Goal: Information Seeking & Learning: Learn about a topic

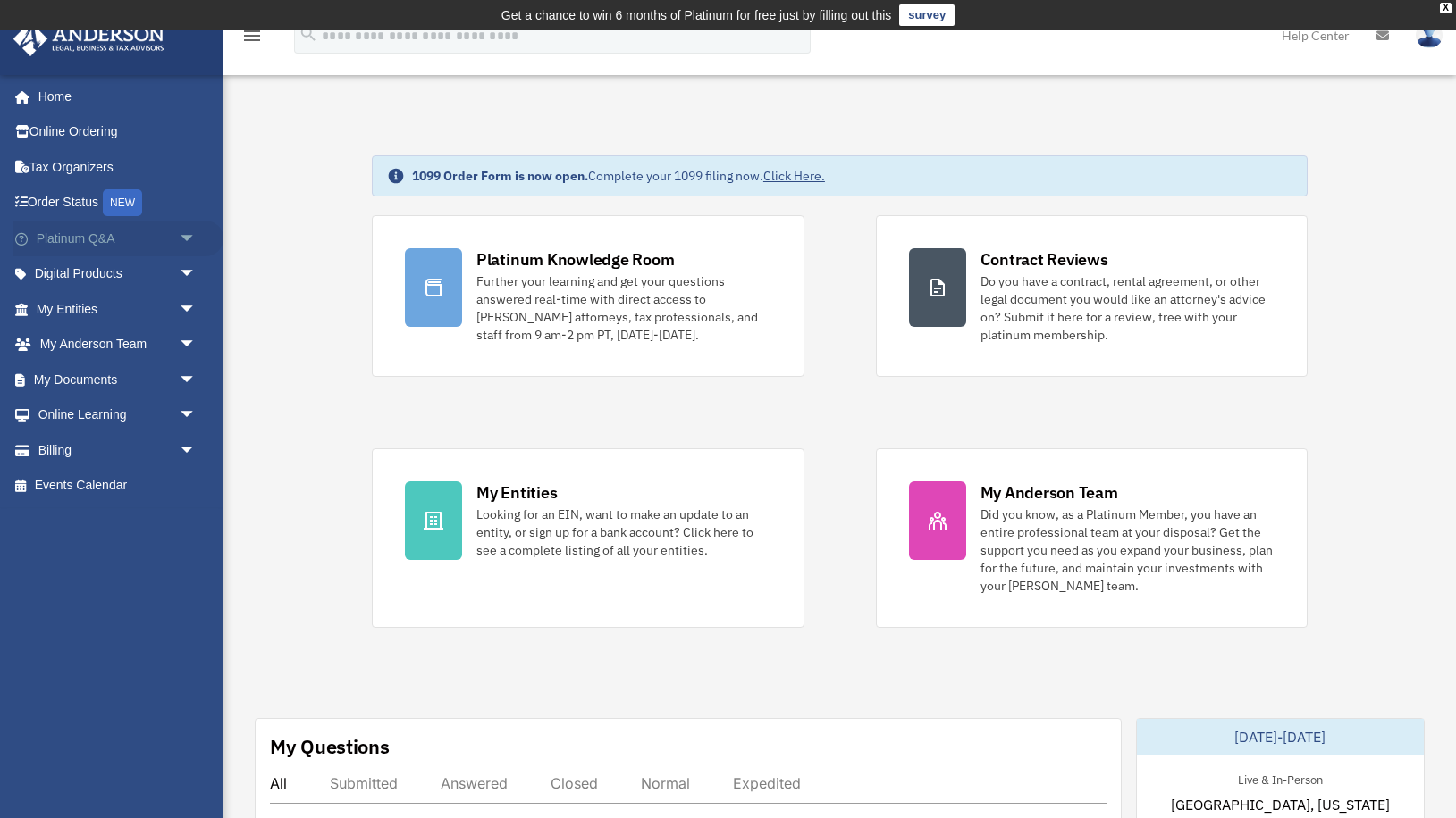
click at [136, 247] on link "Platinum Q&A arrow_drop_down" at bounding box center [118, 238] width 211 height 36
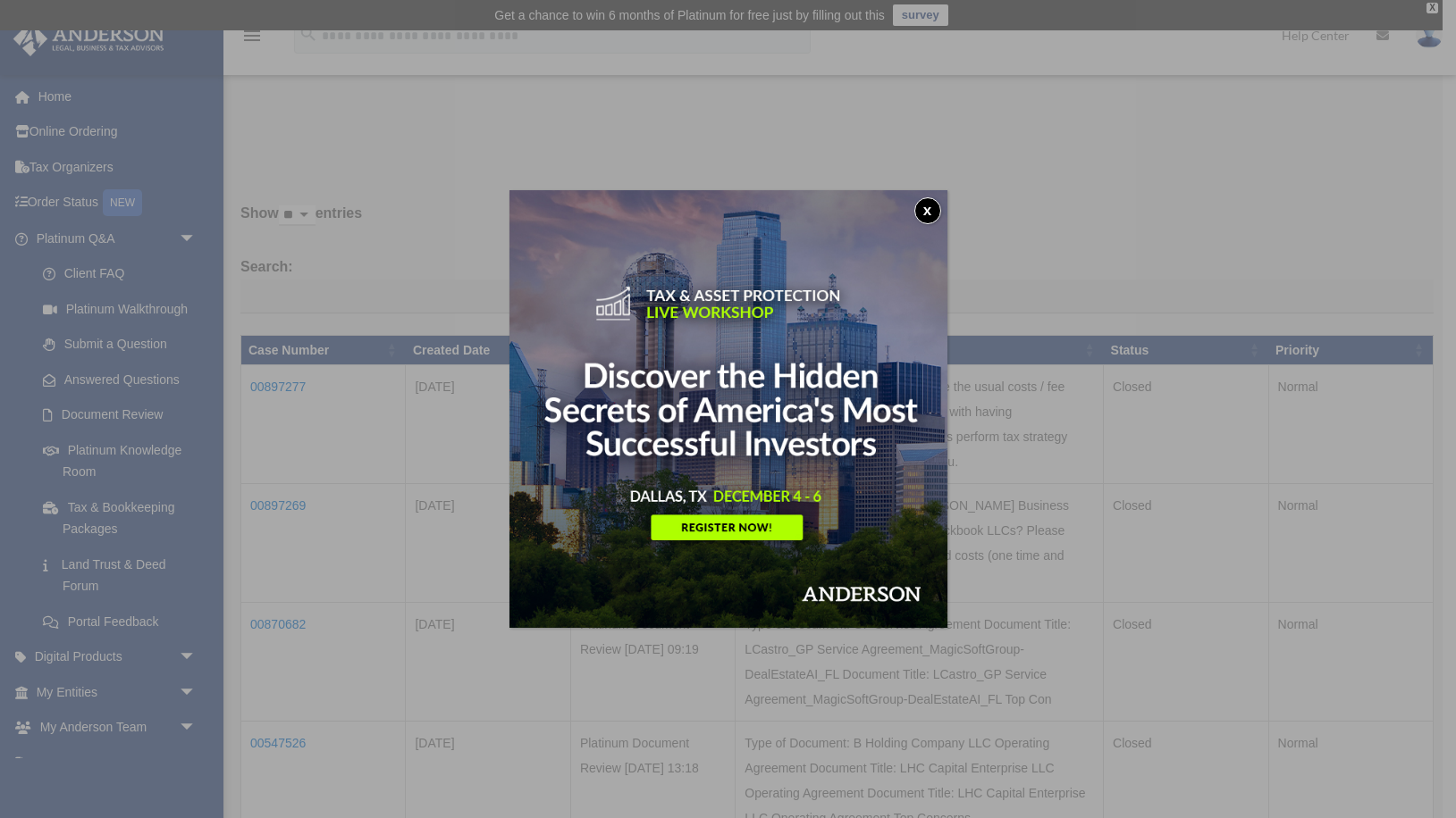
click at [922, 211] on button "x" at bounding box center [928, 210] width 27 height 27
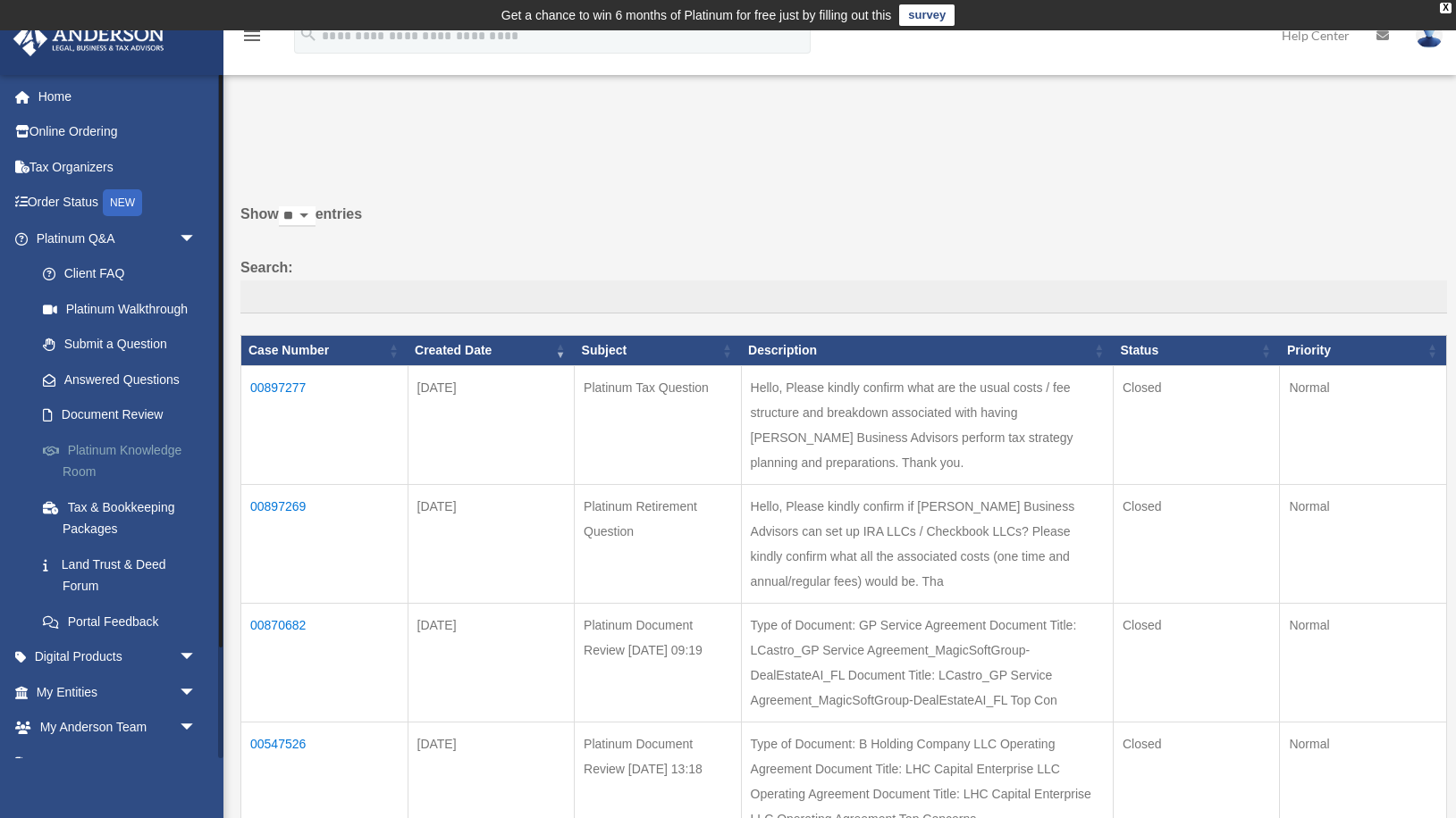
click at [138, 453] on link "Platinum Knowledge Room" at bounding box center [124, 462] width 199 height 58
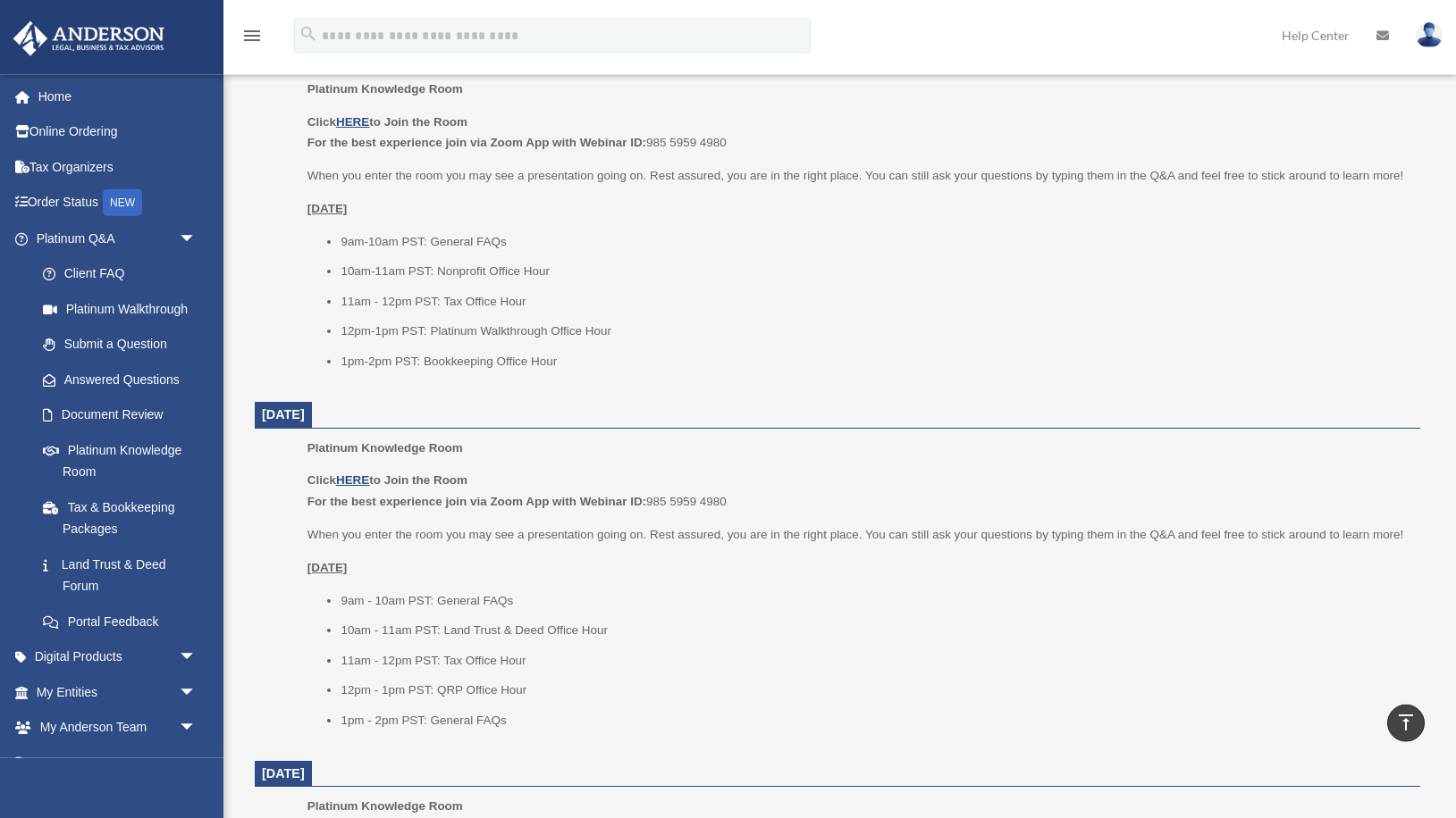
scroll to position [740, 0]
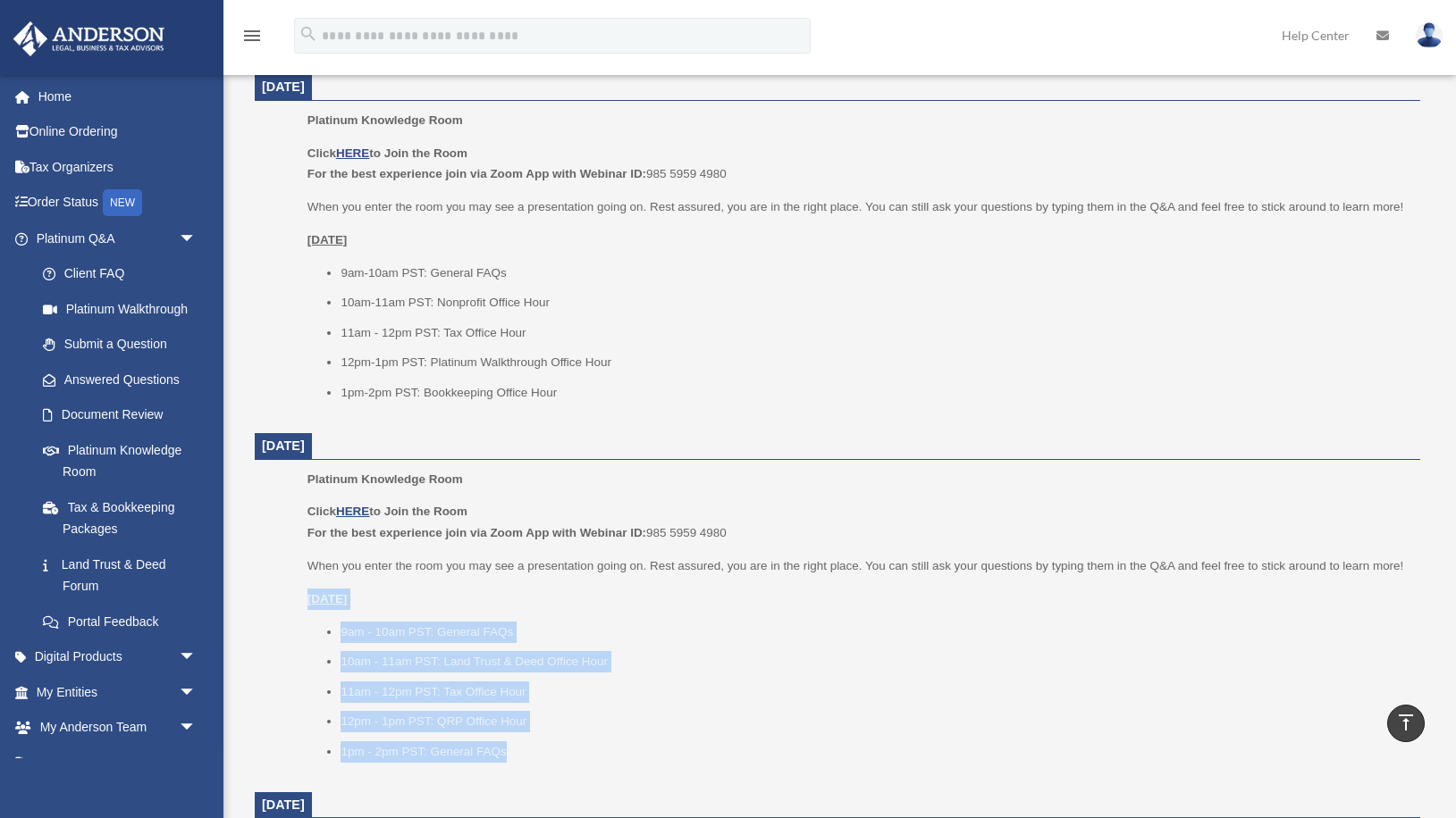
drag, startPoint x: 309, startPoint y: 602, endPoint x: 561, endPoint y: 763, distance: 299.0
click at [561, 762] on div "Click HERE to Join the Room For the best experience join via Zoom App with Webi…" at bounding box center [858, 631] width 1100 height 261
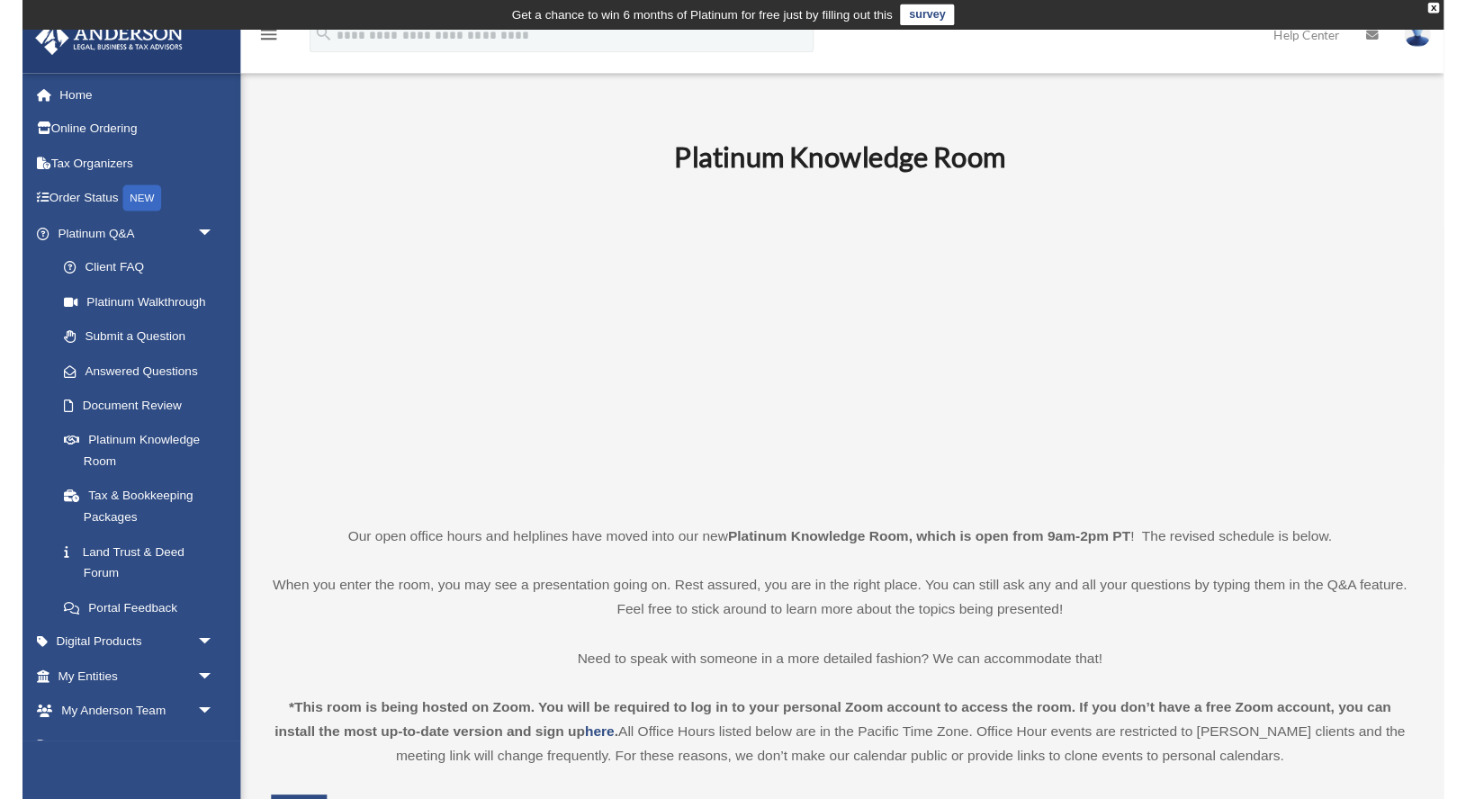
scroll to position [184, 0]
